Goal: Information Seeking & Learning: Learn about a topic

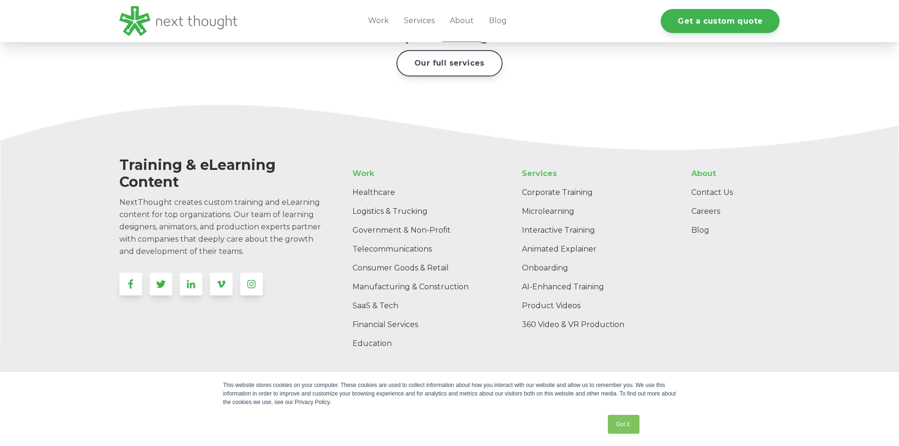
scroll to position [1506, 0]
click at [696, 223] on link "Blog" at bounding box center [732, 232] width 96 height 19
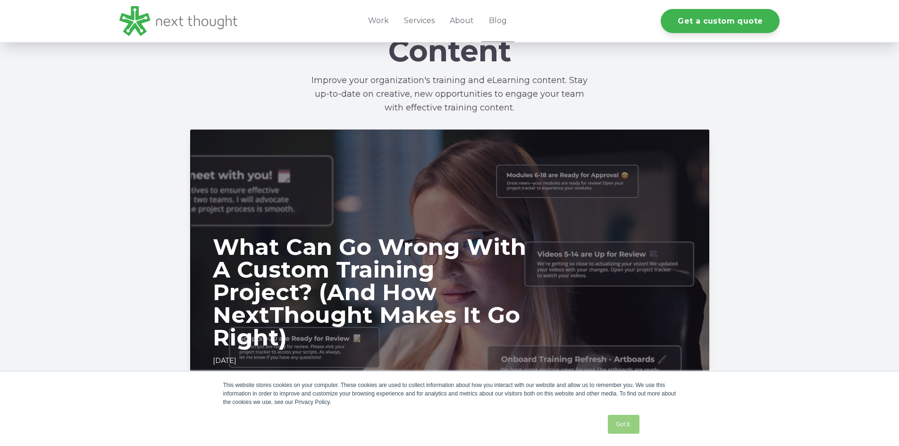
click at [621, 428] on link "Got it." at bounding box center [623, 424] width 31 height 19
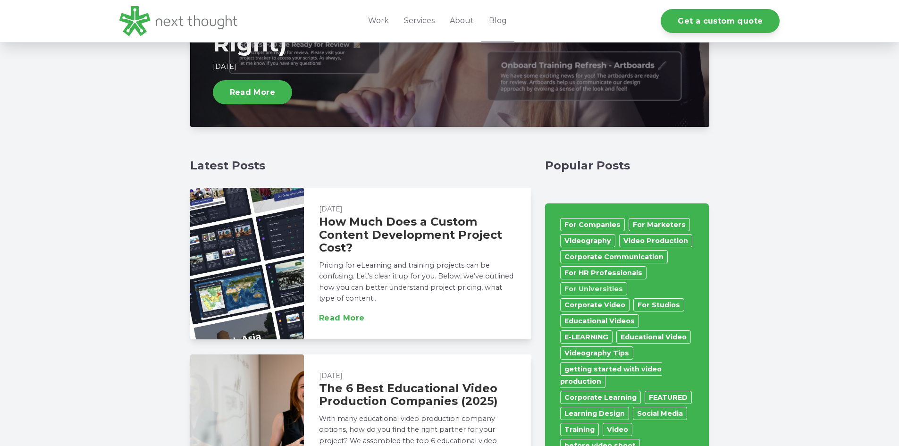
scroll to position [452, 0]
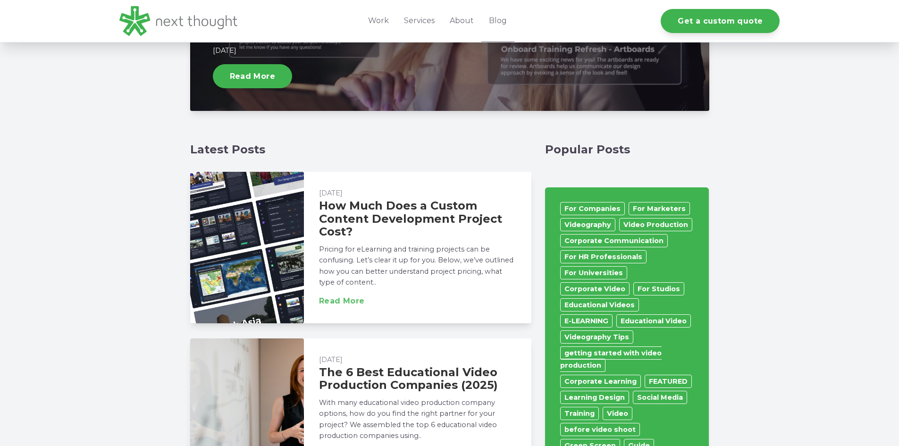
click at [354, 300] on link "Read More" at bounding box center [342, 301] width 46 height 8
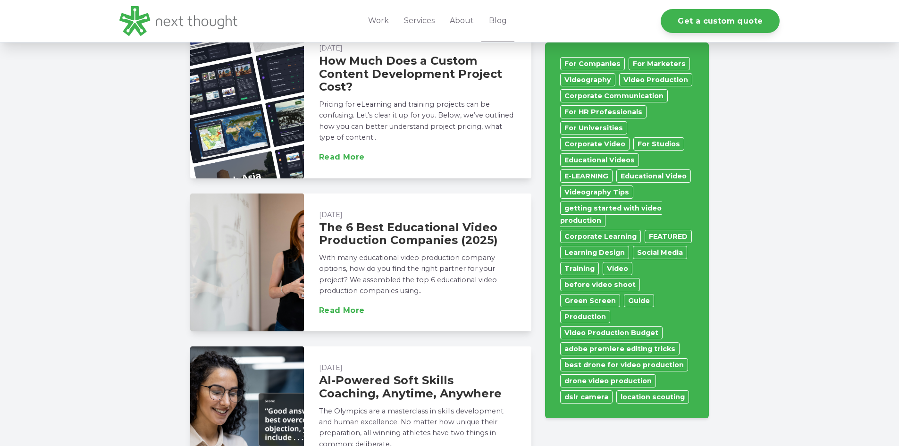
scroll to position [593, 0]
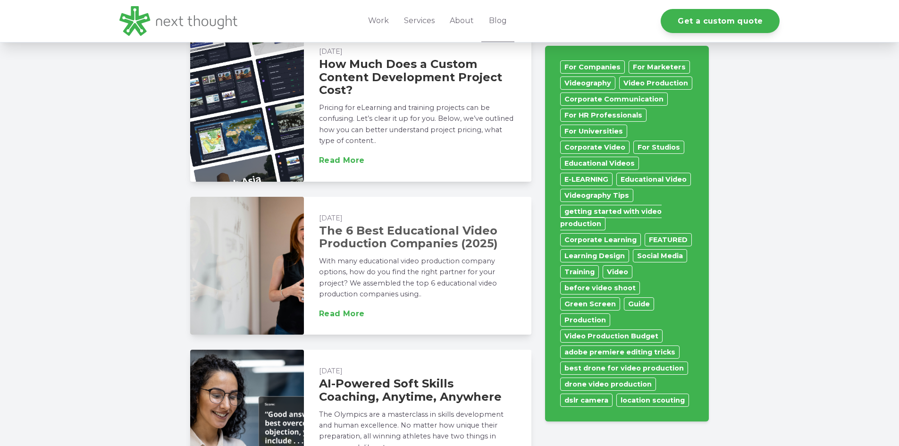
click at [369, 236] on link "The 6 Best Educational Video Production Companies (2025)" at bounding box center [408, 237] width 179 height 27
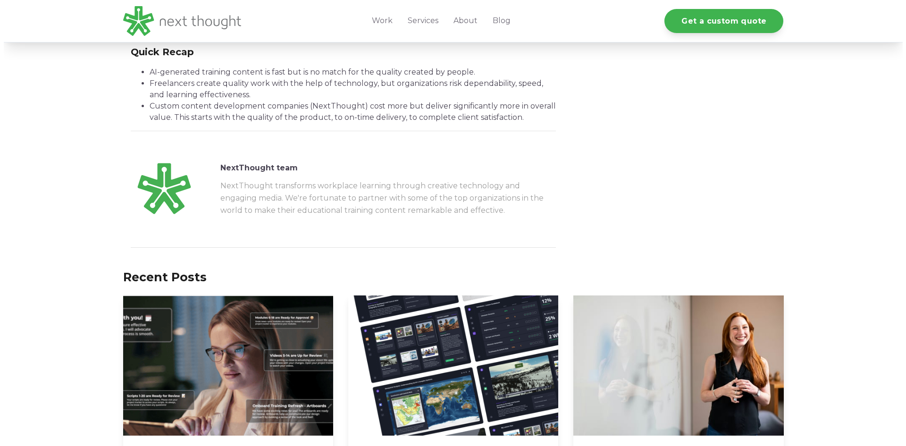
scroll to position [3395, 0]
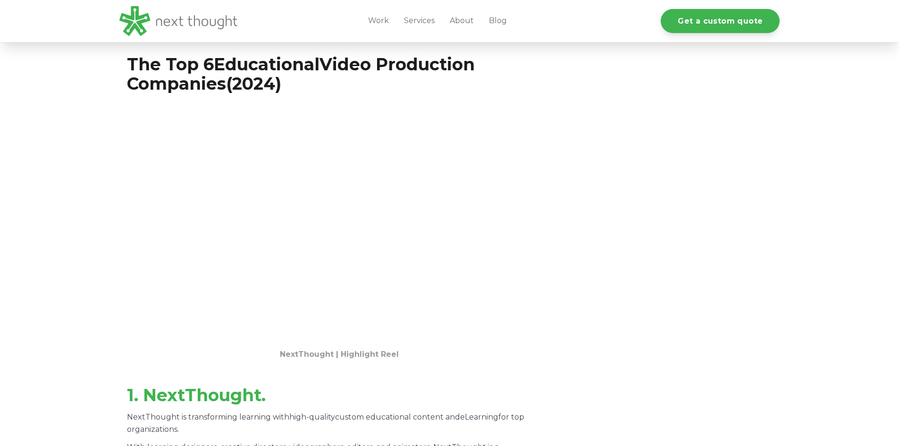
scroll to position [853, 0]
